Goal: Information Seeking & Learning: Learn about a topic

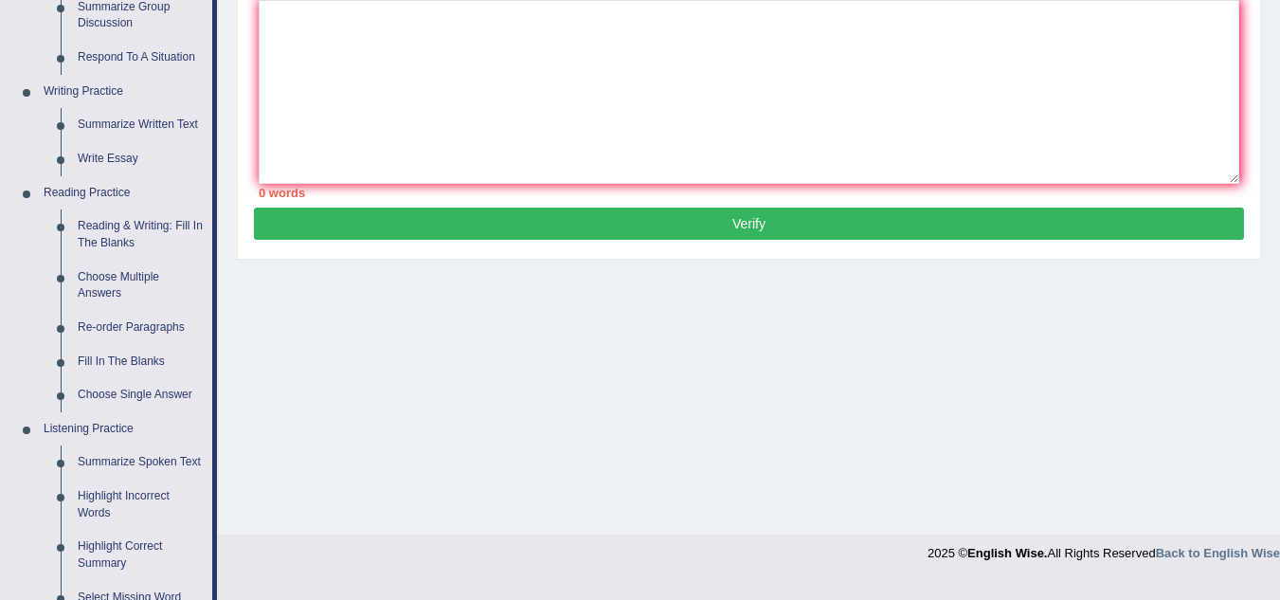
scroll to position [282, 0]
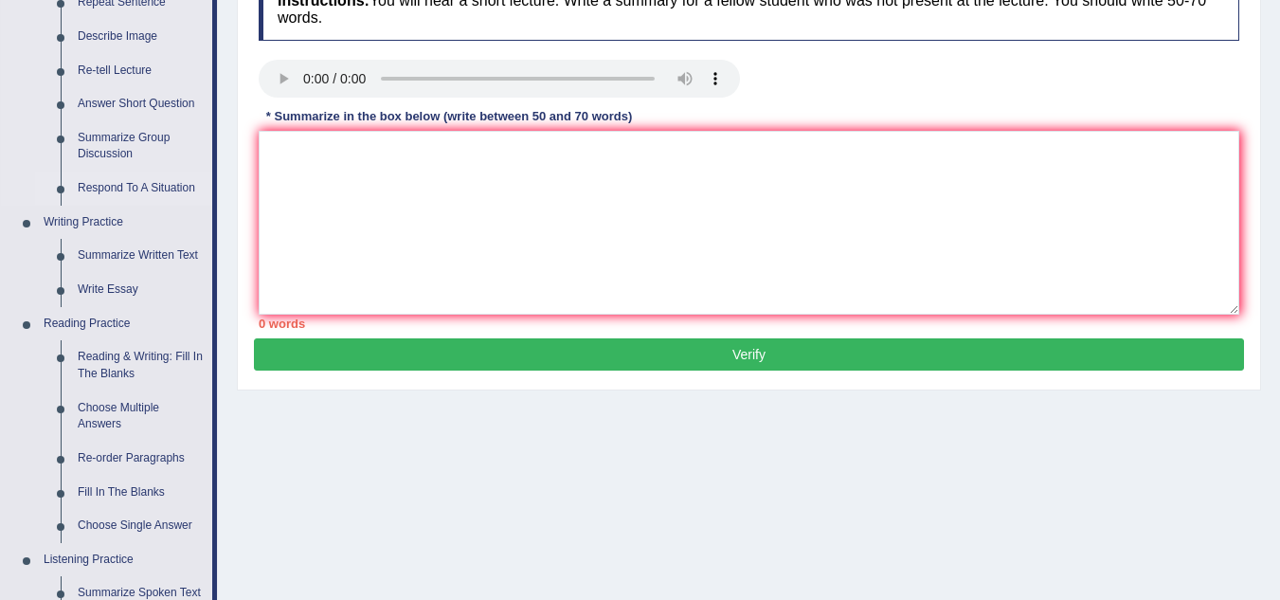
click at [106, 188] on link "Respond To A Situation" at bounding box center [140, 188] width 143 height 34
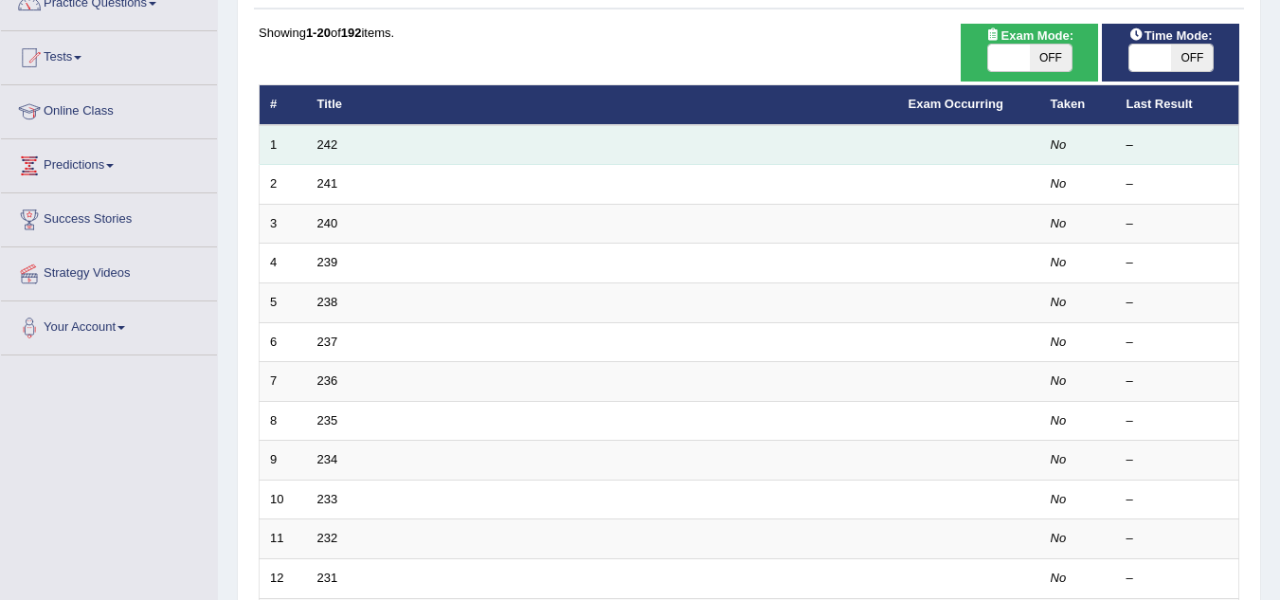
scroll to position [171, 0]
click at [339, 145] on td "242" at bounding box center [602, 145] width 591 height 40
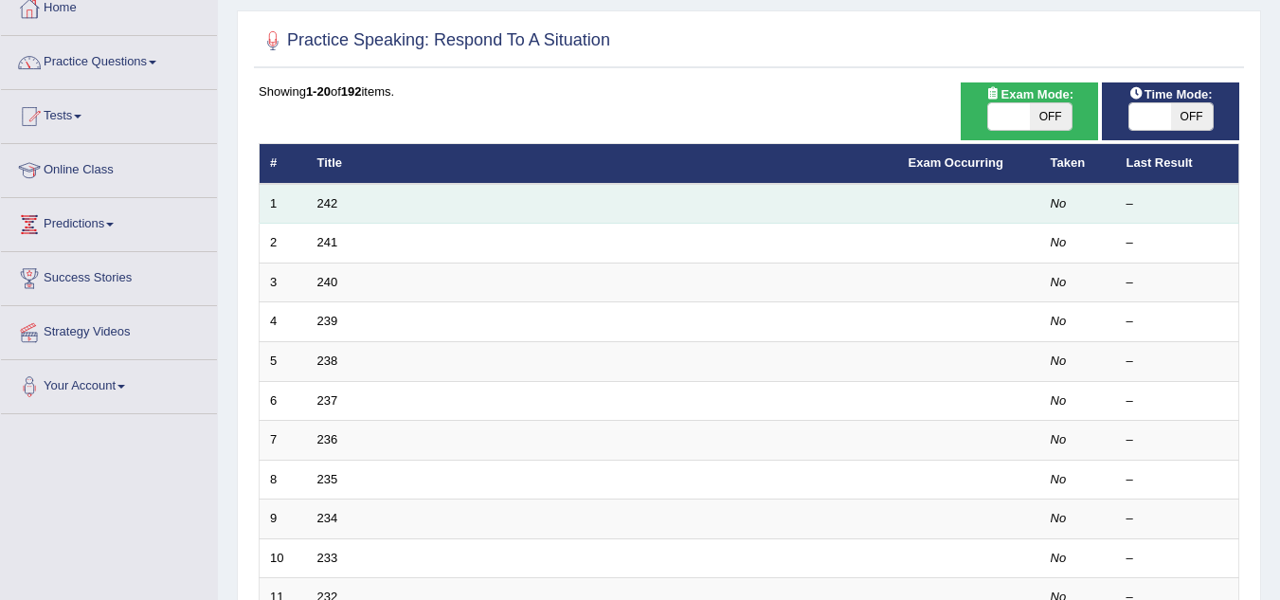
scroll to position [112, 0]
click at [324, 208] on link "242" at bounding box center [327, 203] width 21 height 14
